Goal: Find specific page/section: Find specific page/section

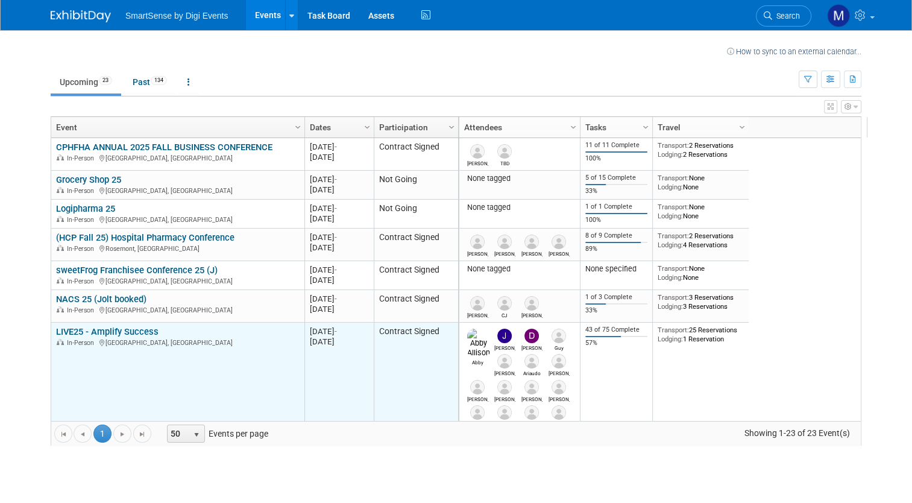
click at [110, 327] on link "LIVE25 - Amplify Success" at bounding box center [107, 331] width 102 height 11
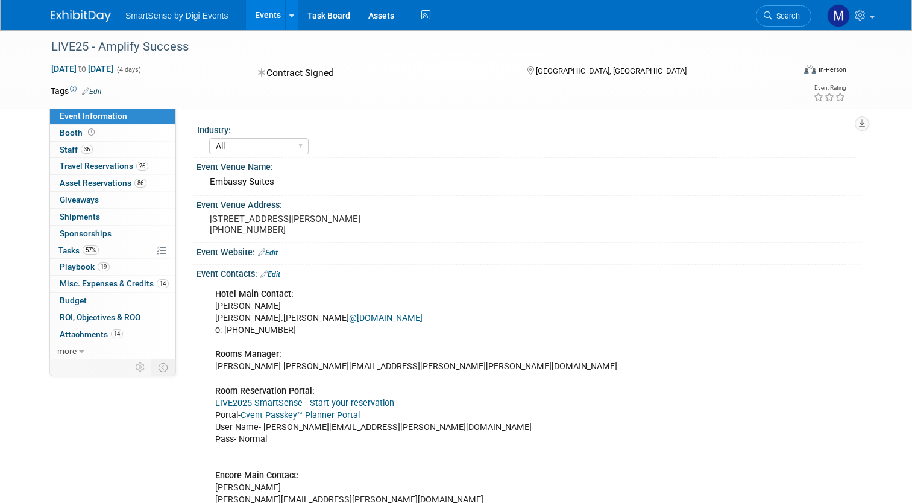
select select "All"
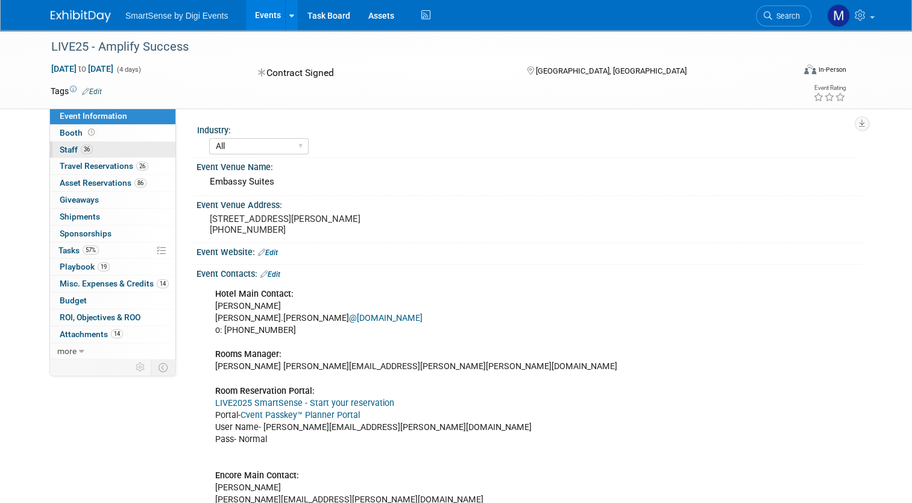
click at [90, 154] on link "36 Staff 36" at bounding box center [112, 150] width 125 height 16
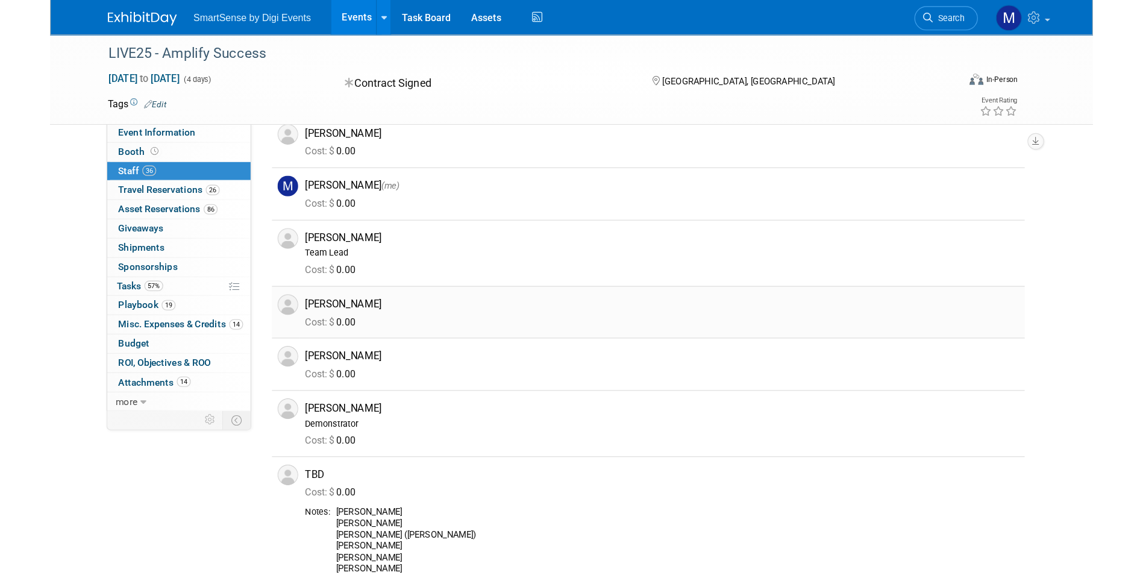
scroll to position [1470, 0]
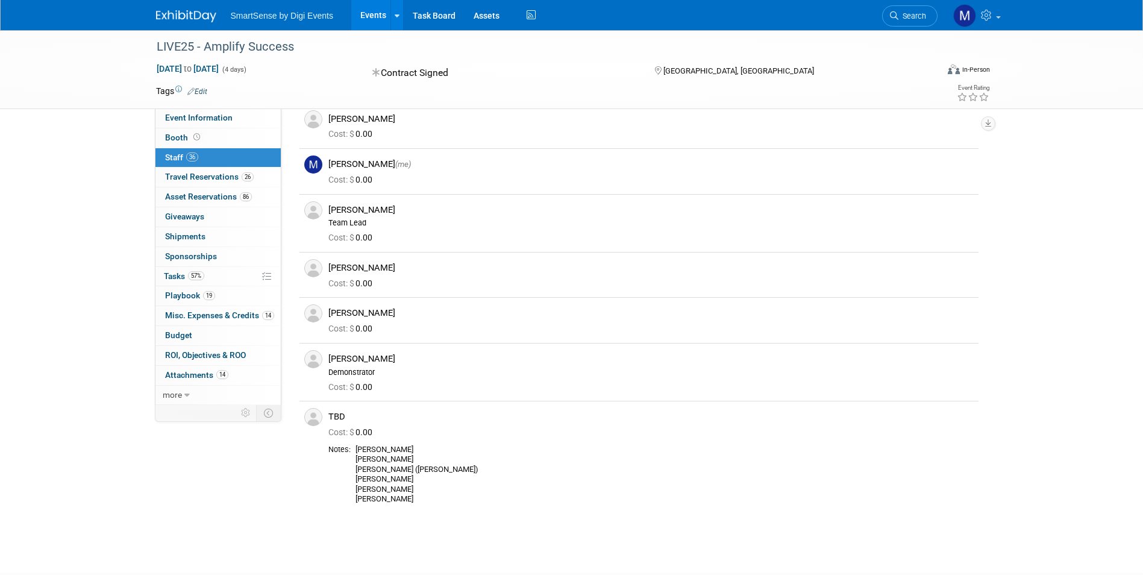
click at [773, 64] on div "[GEOGRAPHIC_DATA], [GEOGRAPHIC_DATA]" at bounding box center [750, 70] width 195 height 14
